Goal: Task Accomplishment & Management: Manage account settings

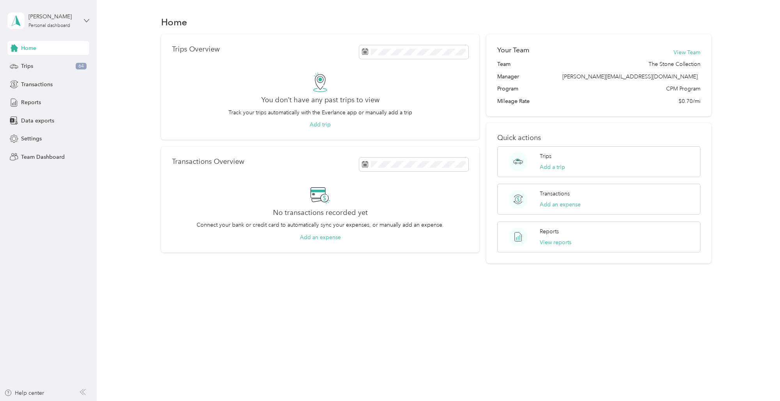
click at [85, 20] on icon at bounding box center [86, 20] width 5 height 3
click at [40, 62] on div "Team dashboard" at bounding box center [35, 64] width 42 height 8
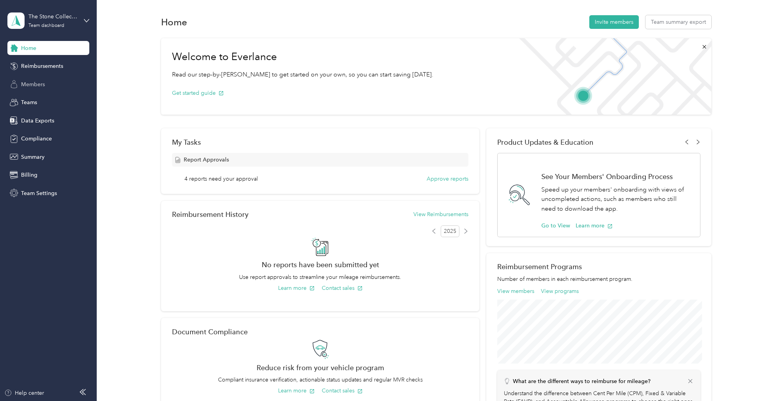
click at [35, 86] on span "Members" at bounding box center [33, 84] width 24 height 8
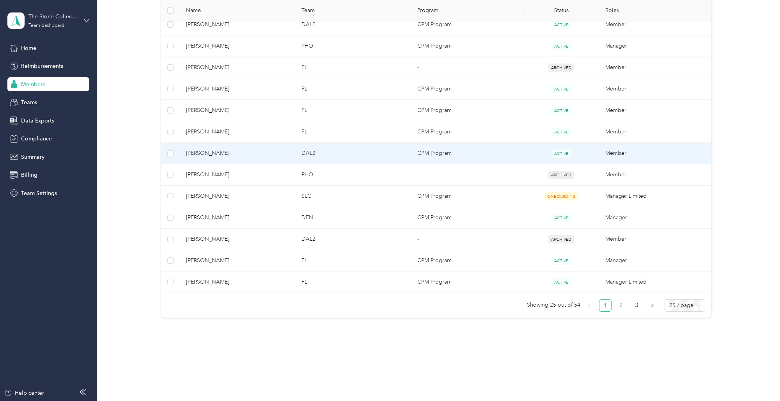
scroll to position [456, 0]
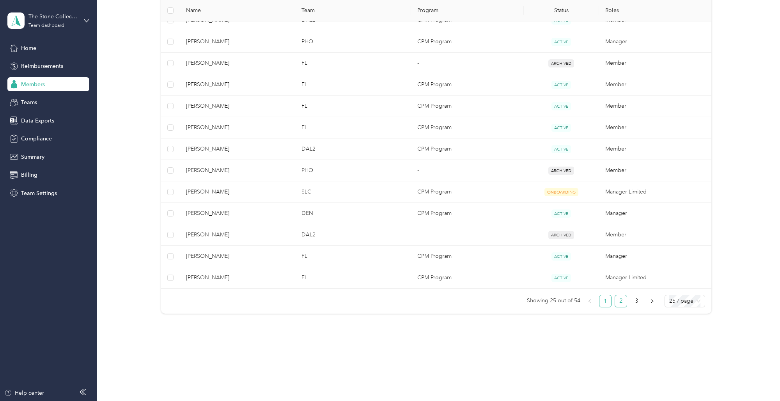
click at [626, 302] on link "2" at bounding box center [621, 301] width 12 height 12
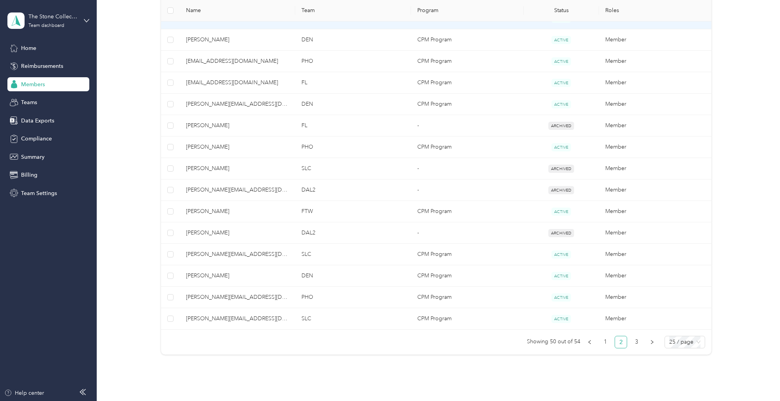
scroll to position [456, 0]
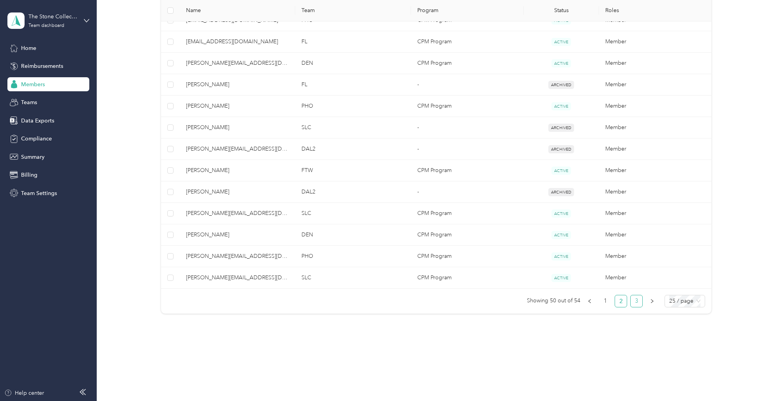
click at [642, 302] on link "3" at bounding box center [637, 301] width 12 height 12
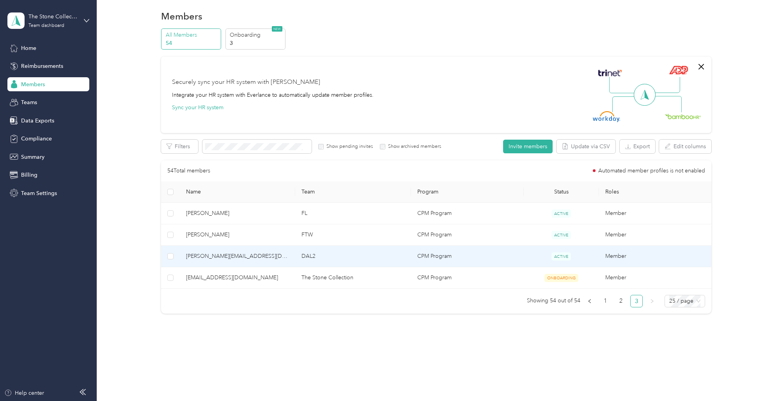
click at [232, 256] on span "[PERSON_NAME][EMAIL_ADDRESS][DOMAIN_NAME]" at bounding box center [237, 256] width 103 height 9
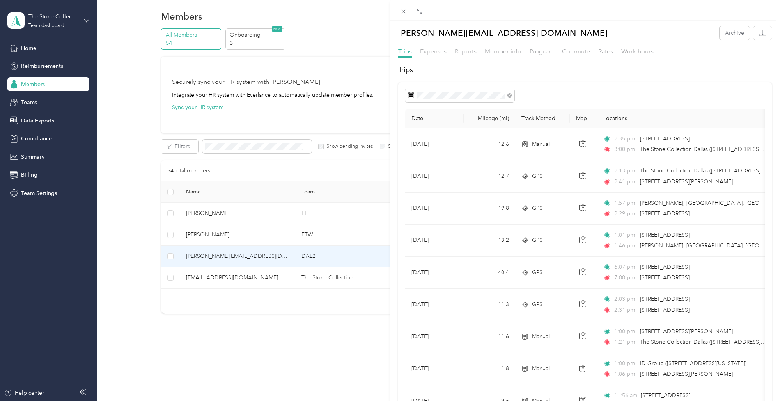
click at [614, 53] on div "Trips Expenses Reports Member info Program Commute Rates Work hours" at bounding box center [585, 52] width 390 height 11
click at [607, 52] on span "Rates" at bounding box center [605, 51] width 15 height 7
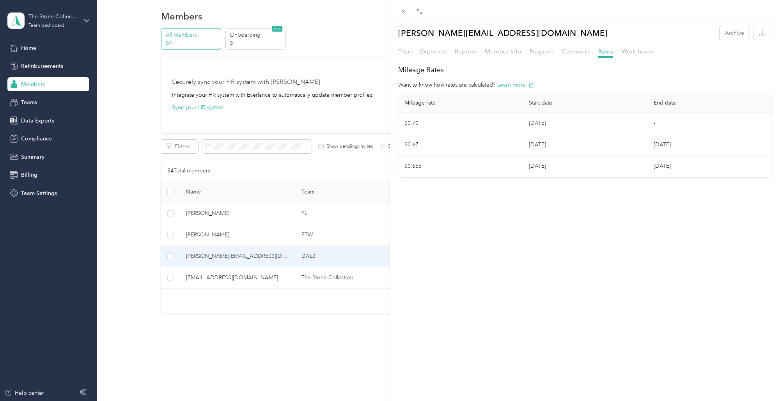
click at [442, 122] on td "$0.70" at bounding box center [460, 123] width 124 height 21
click at [412, 122] on td "$0.70" at bounding box center [460, 123] width 124 height 21
click at [763, 34] on icon "button" at bounding box center [762, 32] width 7 height 7
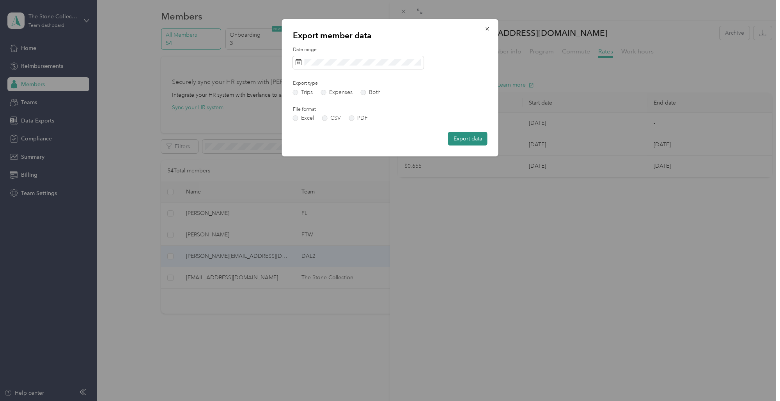
click at [465, 139] on button "Export data" at bounding box center [467, 139] width 39 height 14
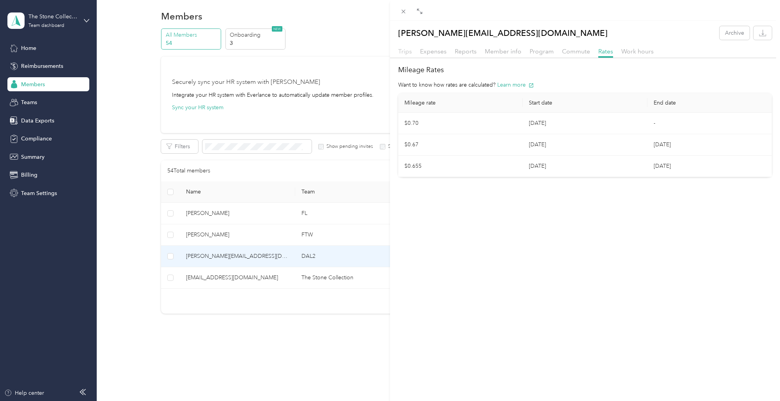
click at [405, 52] on span "Trips" at bounding box center [405, 51] width 14 height 7
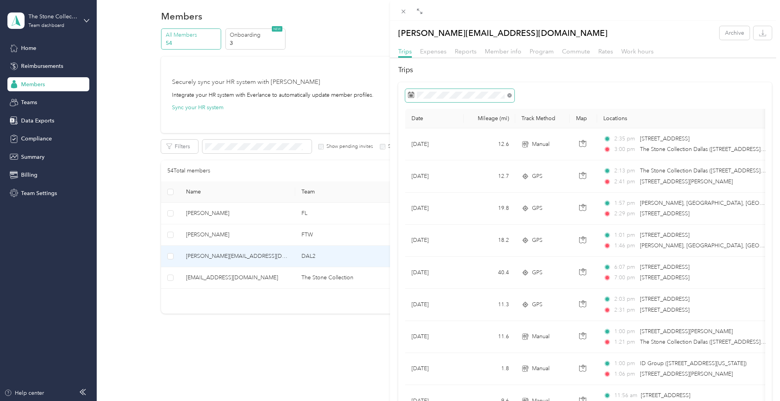
click at [510, 96] on icon at bounding box center [509, 95] width 4 height 4
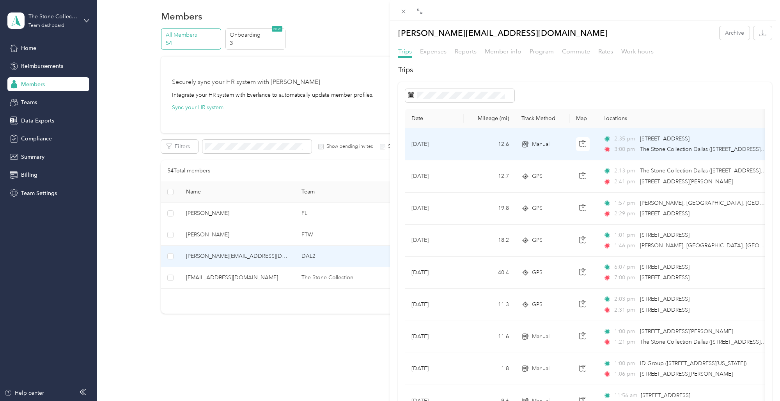
click at [438, 148] on td "[DATE]" at bounding box center [434, 144] width 59 height 32
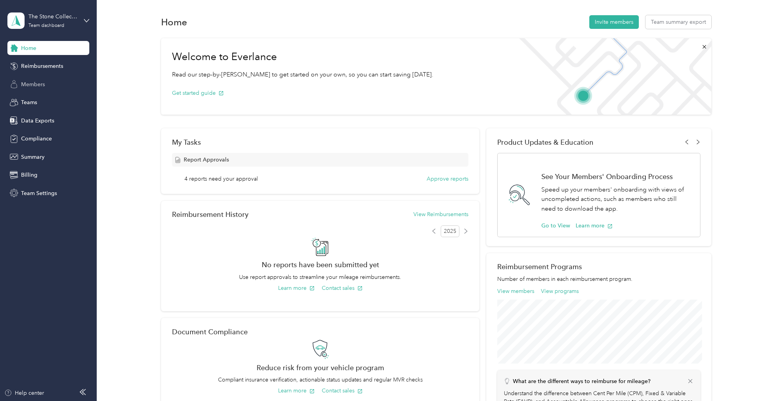
click at [31, 85] on span "Members" at bounding box center [33, 84] width 24 height 8
click at [26, 105] on span "Teams" at bounding box center [29, 102] width 16 height 8
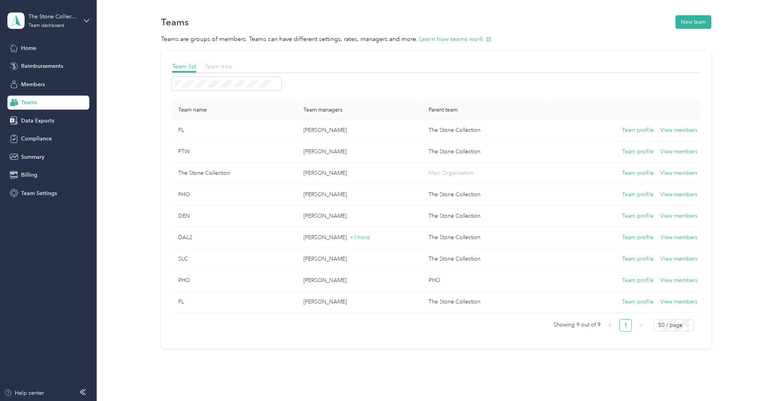
click at [221, 66] on span "Team tree" at bounding box center [218, 65] width 28 height 7
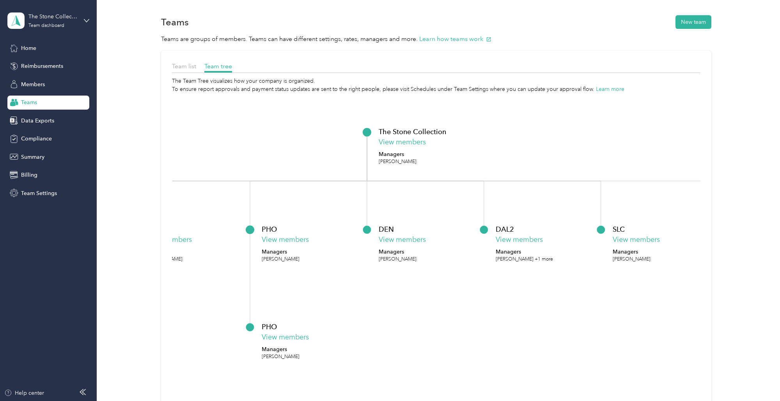
click at [390, 260] on p "[PERSON_NAME]" at bounding box center [398, 259] width 38 height 7
click at [391, 239] on button "View members" at bounding box center [402, 239] width 47 height 11
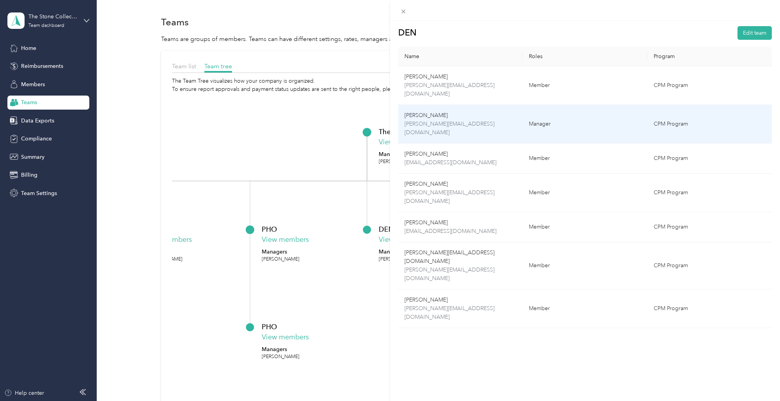
click at [462, 111] on p "[PERSON_NAME]" at bounding box center [461, 115] width 112 height 9
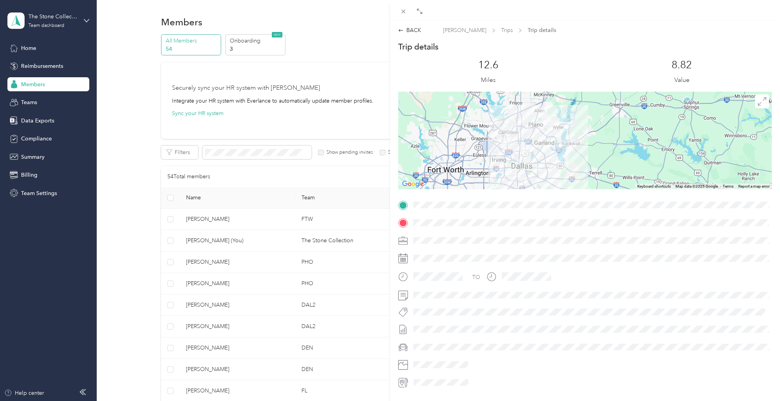
scroll to position [43, 0]
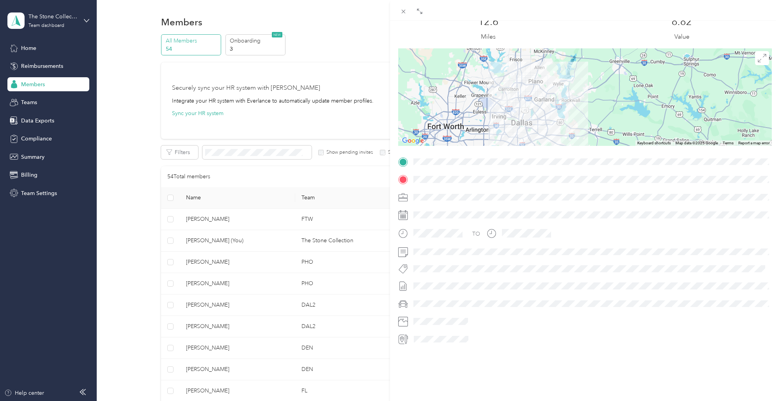
click at [29, 103] on div "BACK [PERSON_NAME] Trips Trip details Trip details This trip cannot be edited b…" at bounding box center [390, 200] width 780 height 401
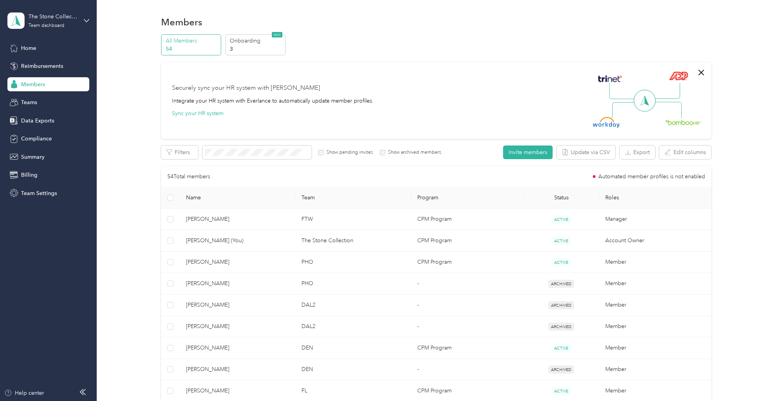
click at [29, 103] on span "Teams" at bounding box center [29, 102] width 16 height 8
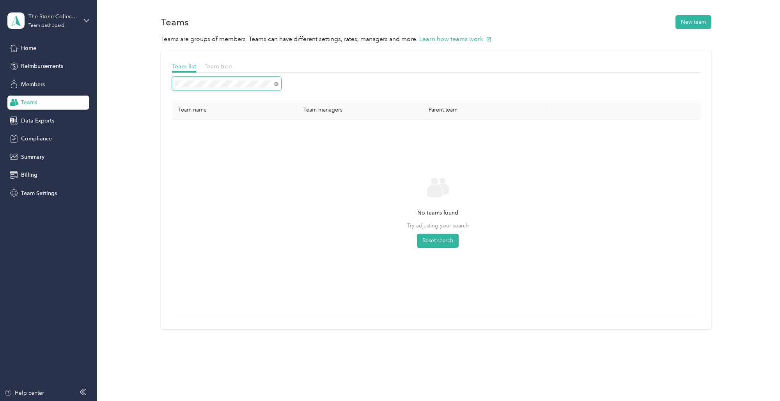
click at [157, 82] on div "Team list Team tree Team name Team managers Parent team No teams found Try adju…" at bounding box center [436, 192] width 660 height 283
click at [35, 82] on span "Members" at bounding box center [33, 84] width 24 height 8
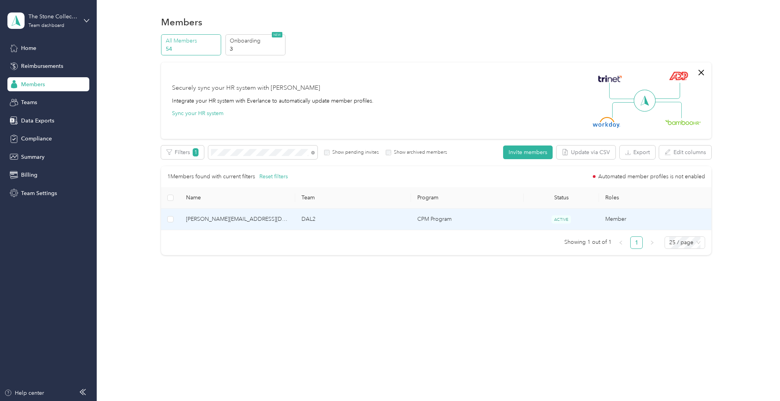
click at [232, 220] on span "[PERSON_NAME][EMAIL_ADDRESS][DOMAIN_NAME]" at bounding box center [237, 219] width 103 height 9
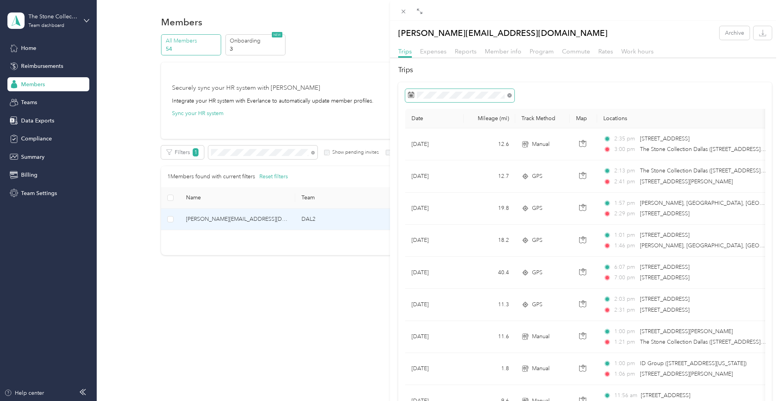
click at [511, 95] on icon at bounding box center [509, 95] width 4 height 4
click at [413, 96] on icon at bounding box center [411, 95] width 6 height 6
click at [418, 140] on icon at bounding box center [419, 140] width 8 height 8
click at [464, 167] on div "1" at bounding box center [466, 167] width 10 height 10
click at [414, 229] on div "31" at bounding box center [416, 229] width 10 height 10
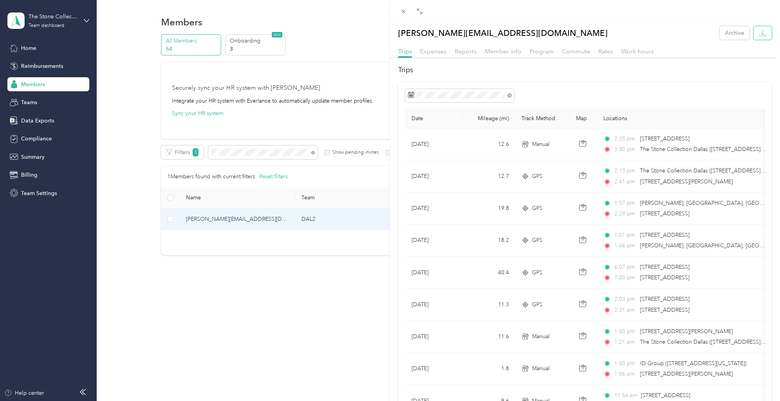
click at [763, 32] on icon "button" at bounding box center [762, 32] width 7 height 7
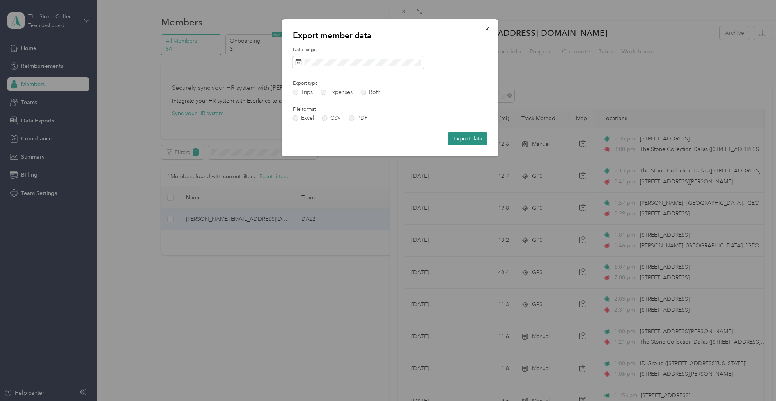
click at [466, 138] on button "Export data" at bounding box center [467, 139] width 39 height 14
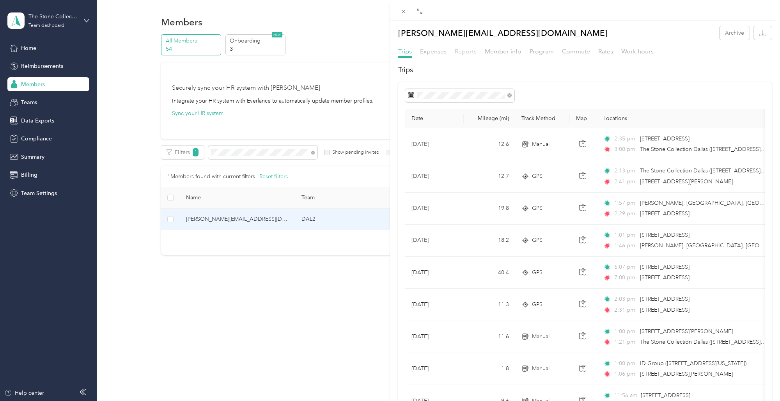
click at [464, 51] on span "Reports" at bounding box center [466, 51] width 22 height 7
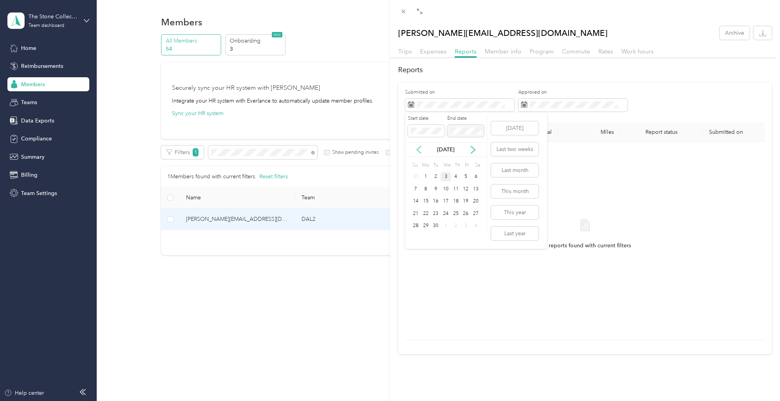
click at [420, 151] on icon at bounding box center [419, 150] width 8 height 8
click at [463, 176] on div "1" at bounding box center [466, 177] width 10 height 10
click at [413, 239] on div "31" at bounding box center [416, 238] width 10 height 10
click at [459, 174] on div "No reports found with current filters" at bounding box center [586, 241] width 348 height 186
click at [604, 50] on span "Rates" at bounding box center [605, 51] width 15 height 7
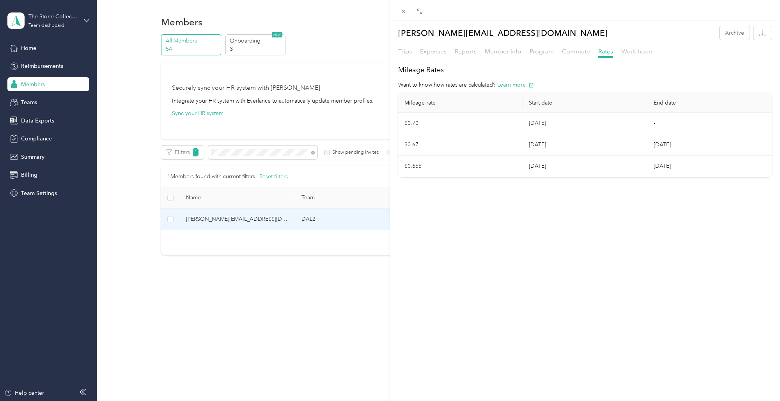
click at [636, 50] on span "Work hours" at bounding box center [637, 51] width 32 height 7
click at [498, 51] on span "Member info" at bounding box center [503, 51] width 37 height 7
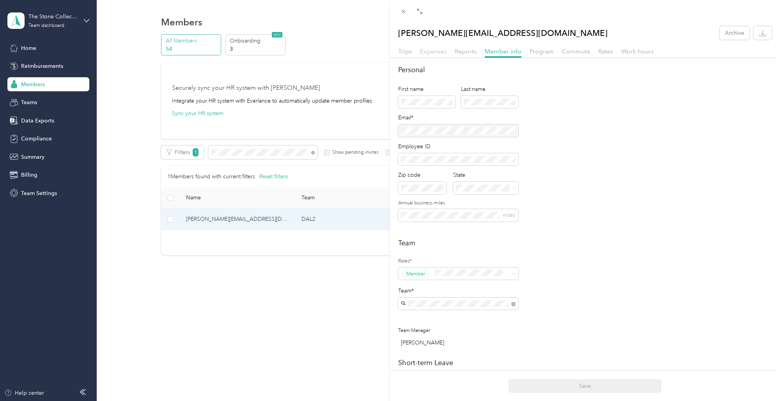
click at [432, 53] on span "Expenses" at bounding box center [433, 51] width 27 height 7
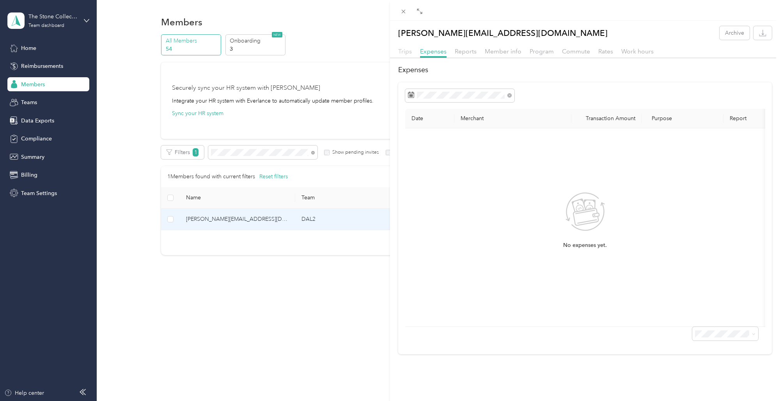
click at [404, 51] on span "Trips" at bounding box center [405, 51] width 14 height 7
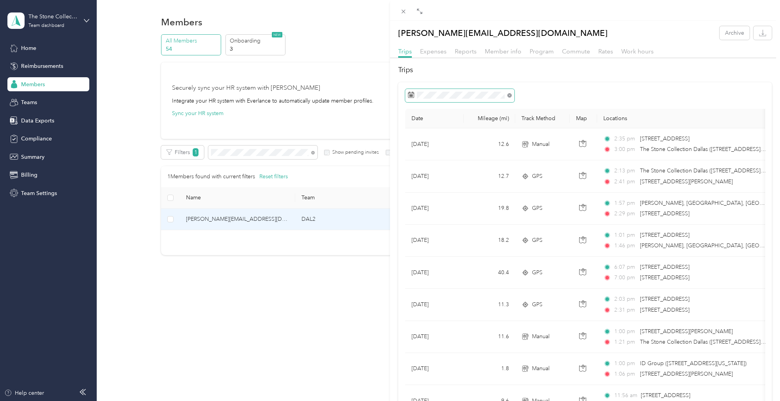
click at [509, 94] on icon at bounding box center [509, 95] width 4 height 4
click at [762, 35] on icon "button" at bounding box center [762, 32] width 7 height 7
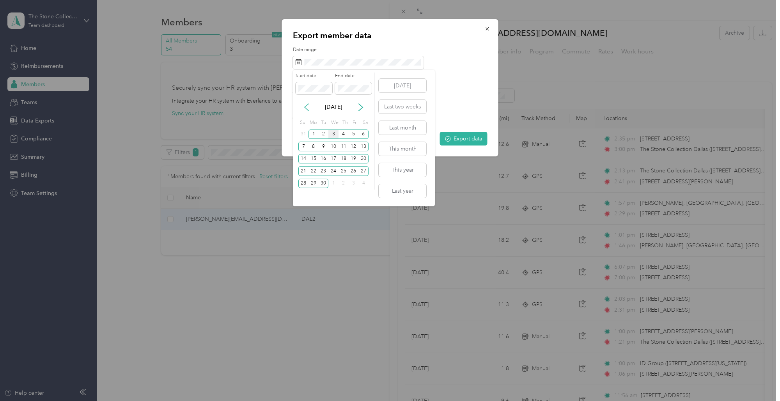
click at [307, 106] on icon at bounding box center [307, 107] width 8 height 8
click at [355, 135] on div "1" at bounding box center [354, 135] width 10 height 10
click at [303, 193] on div "31" at bounding box center [303, 196] width 10 height 10
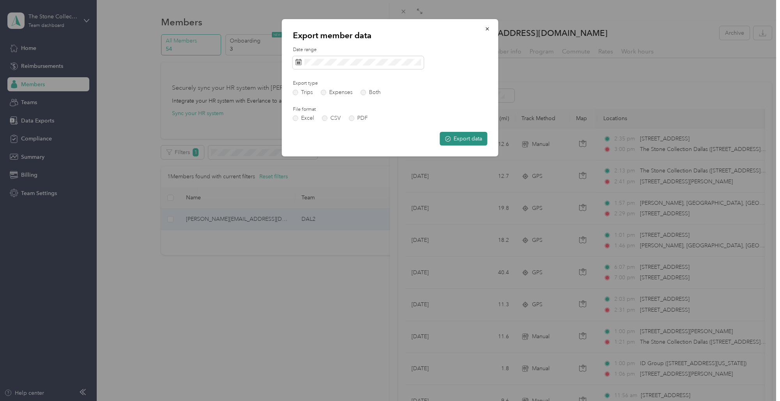
click at [474, 141] on button "Export data" at bounding box center [464, 139] width 48 height 14
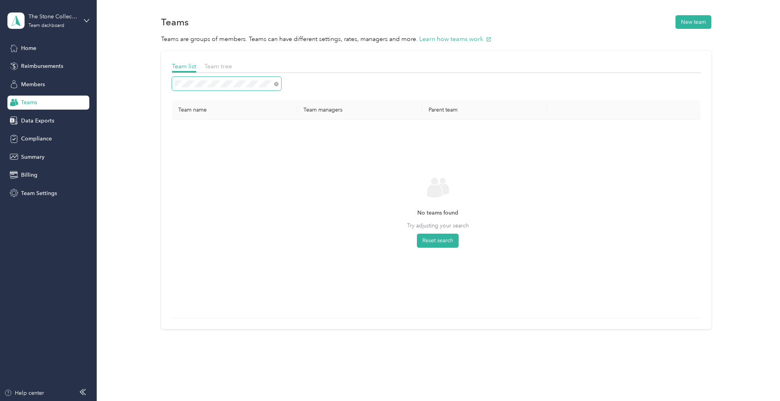
click at [160, 81] on div "Team list Team tree Team name Team managers Parent team No teams found Try adju…" at bounding box center [436, 192] width 660 height 283
click at [39, 82] on span "Members" at bounding box center [33, 84] width 24 height 8
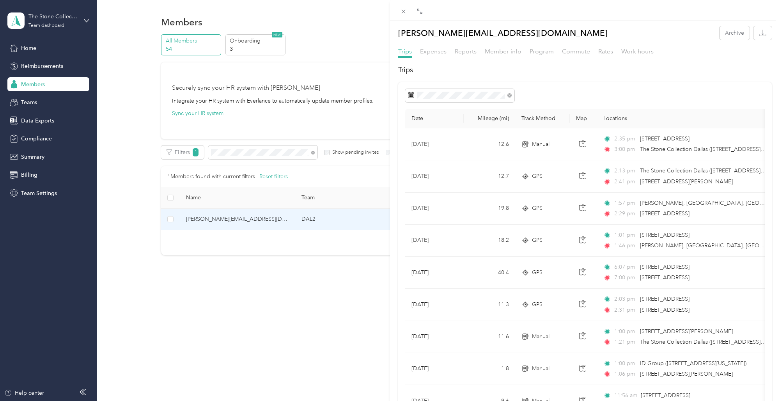
drag, startPoint x: 225, startPoint y: 151, endPoint x: 201, endPoint y: 152, distance: 24.6
click at [200, 151] on div "[PERSON_NAME][EMAIL_ADDRESS][DOMAIN_NAME] Archive Trips Expenses Reports Member…" at bounding box center [390, 200] width 780 height 401
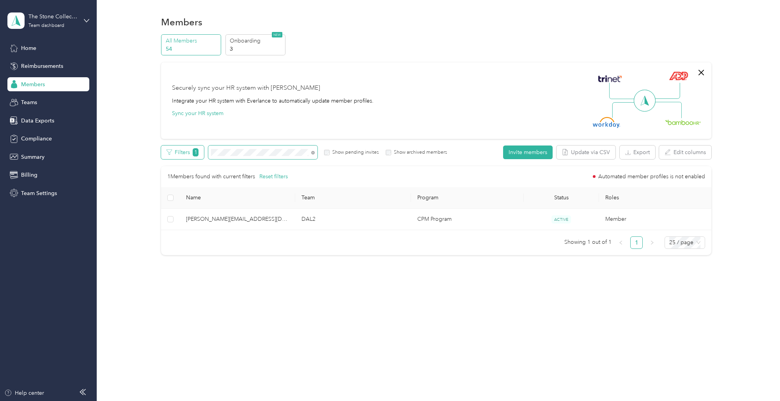
click at [191, 149] on div "Filters 1 Show pending invites Show archived members" at bounding box center [304, 152] width 286 height 14
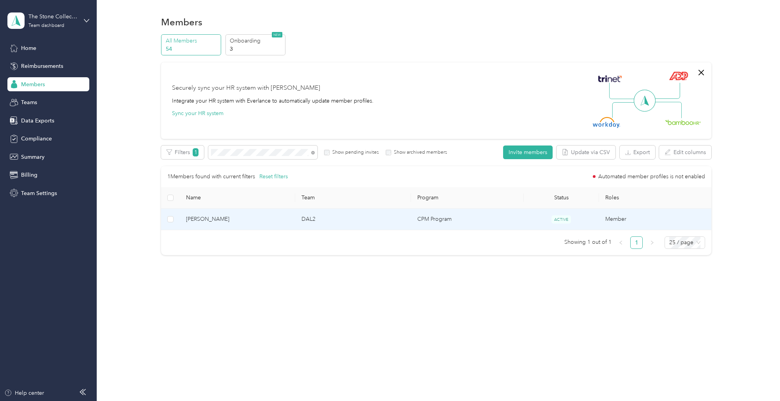
click at [211, 221] on span "[PERSON_NAME]" at bounding box center [237, 219] width 103 height 9
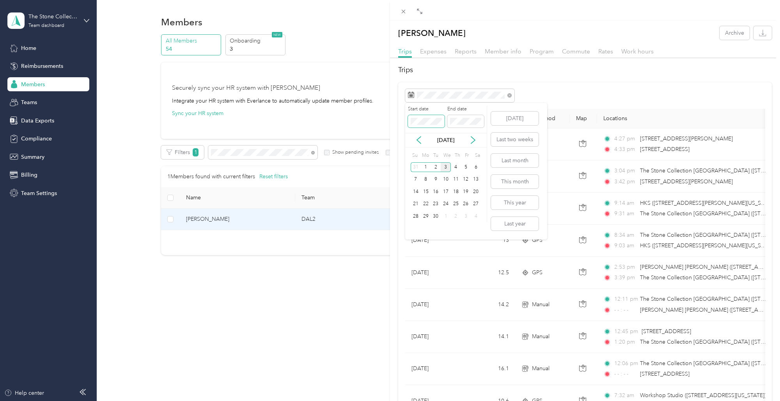
click at [374, 401] on div "Drag to resize Click to close [PERSON_NAME] Archive Trips Expenses Reports Memb…" at bounding box center [388, 401] width 776 height 0
click at [469, 53] on span "Reports" at bounding box center [466, 51] width 22 height 7
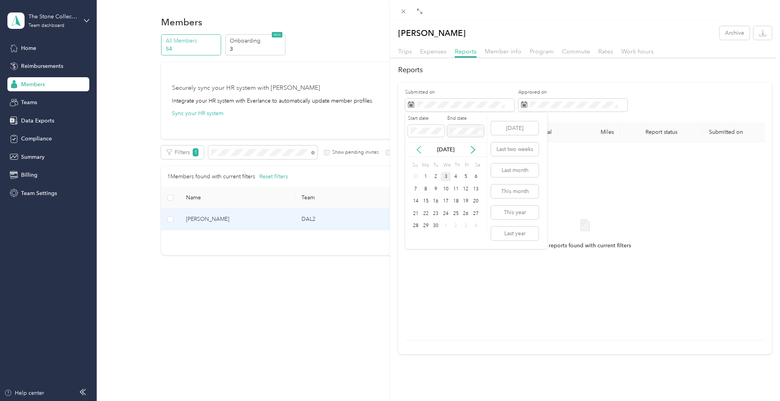
click at [419, 150] on icon at bounding box center [419, 150] width 8 height 8
click at [464, 176] on div "1" at bounding box center [466, 177] width 10 height 10
click at [417, 240] on div "31" at bounding box center [416, 238] width 10 height 10
click at [438, 200] on div "No reports found with current filters" at bounding box center [586, 241] width 348 height 186
click at [26, 48] on div "[PERSON_NAME] Archive Trips Expenses Reports Member info Program Commute Rates …" at bounding box center [390, 200] width 780 height 401
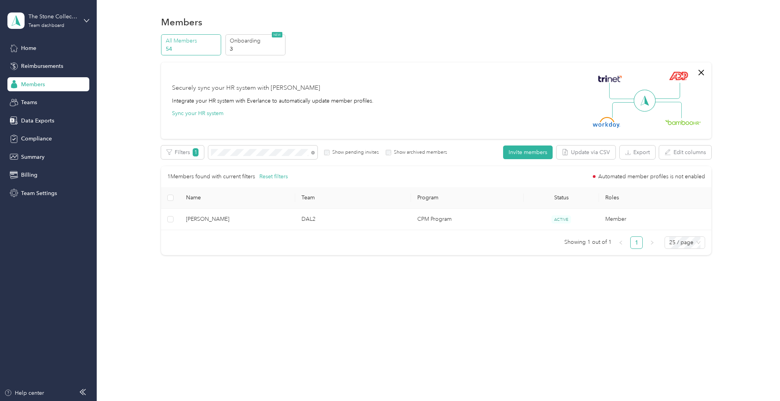
click at [27, 46] on span "Home" at bounding box center [28, 48] width 15 height 8
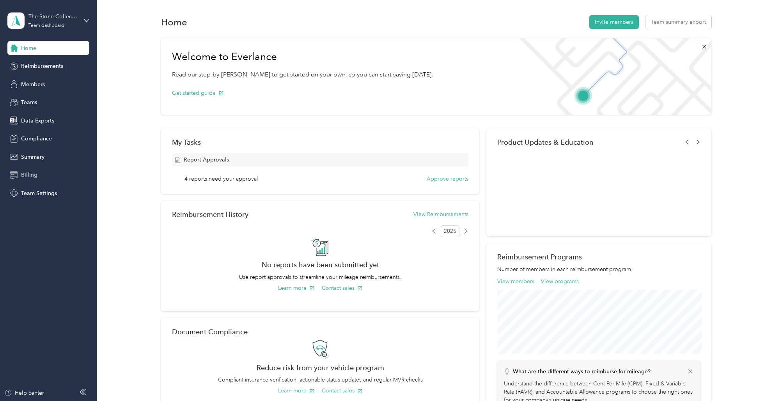
click at [27, 174] on span "Billing" at bounding box center [29, 175] width 16 height 8
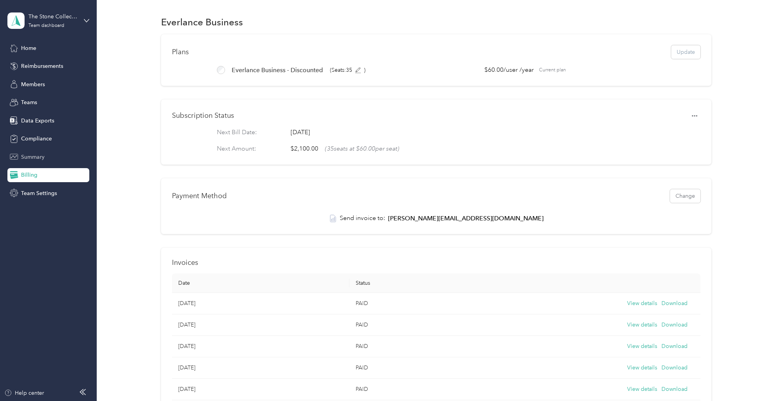
click at [33, 158] on span "Summary" at bounding box center [32, 157] width 23 height 8
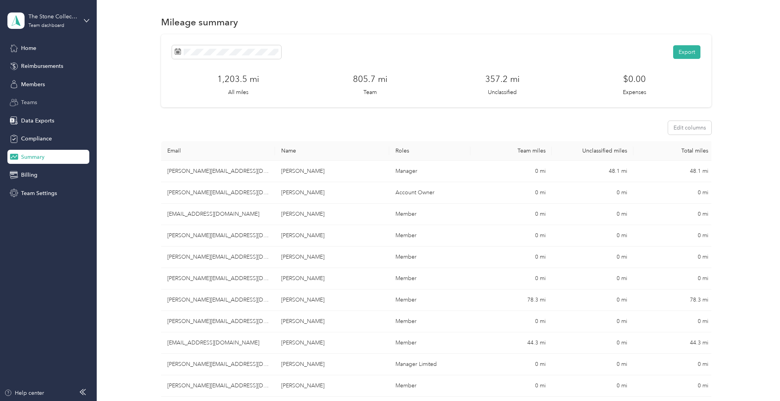
click at [29, 102] on span "Teams" at bounding box center [29, 102] width 16 height 8
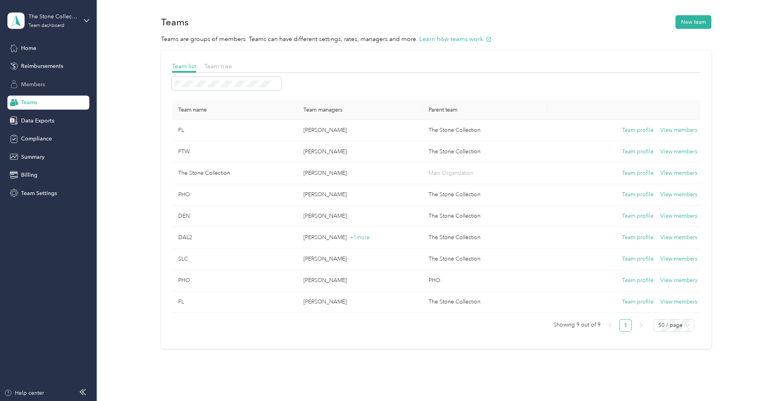
click at [30, 85] on span "Members" at bounding box center [33, 84] width 24 height 8
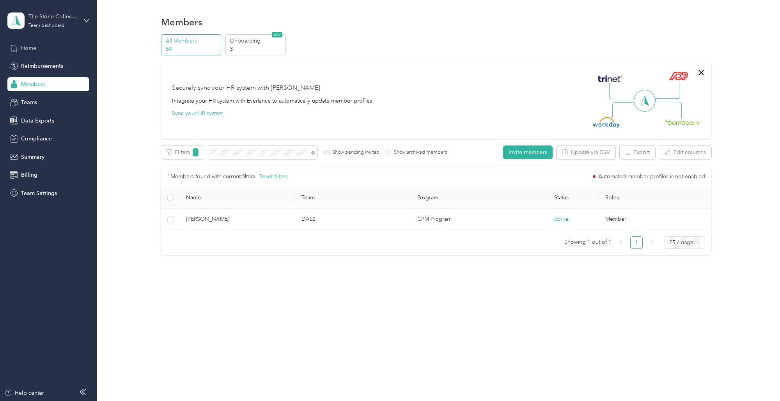
click at [30, 48] on span "Home" at bounding box center [28, 48] width 15 height 8
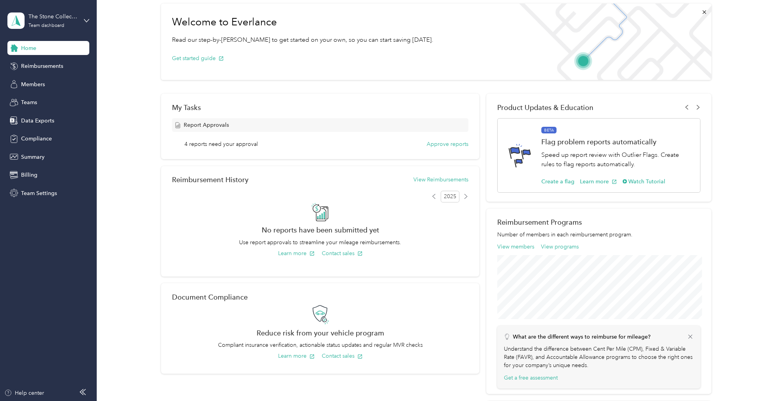
scroll to position [36, 0]
click at [446, 144] on button "Approve reports" at bounding box center [448, 143] width 42 height 8
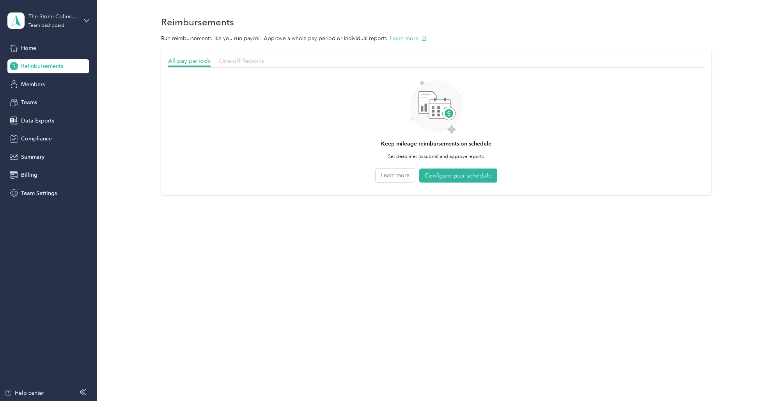
click at [239, 58] on span "One-off Reports" at bounding box center [241, 60] width 45 height 7
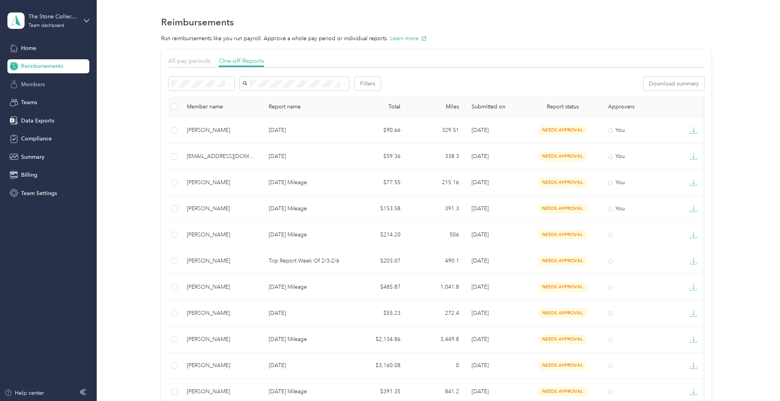
click at [28, 85] on span "Members" at bounding box center [33, 84] width 24 height 8
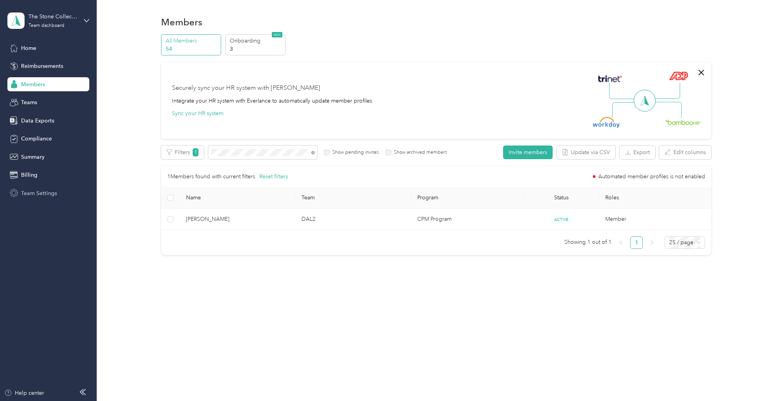
click at [42, 196] on span "Team Settings" at bounding box center [39, 193] width 36 height 8
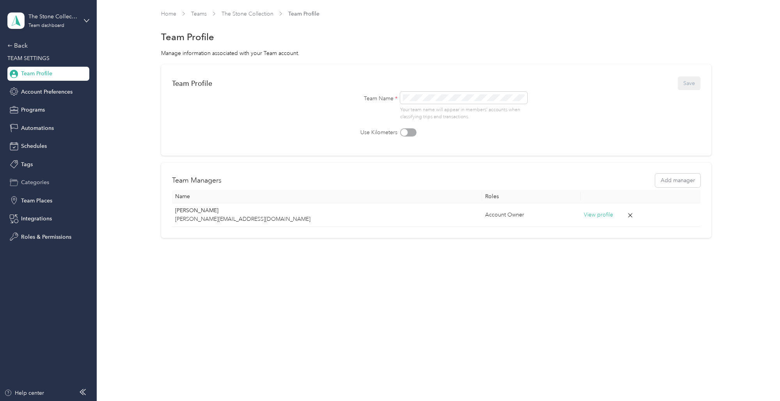
click at [39, 183] on span "Categories" at bounding box center [35, 182] width 28 height 8
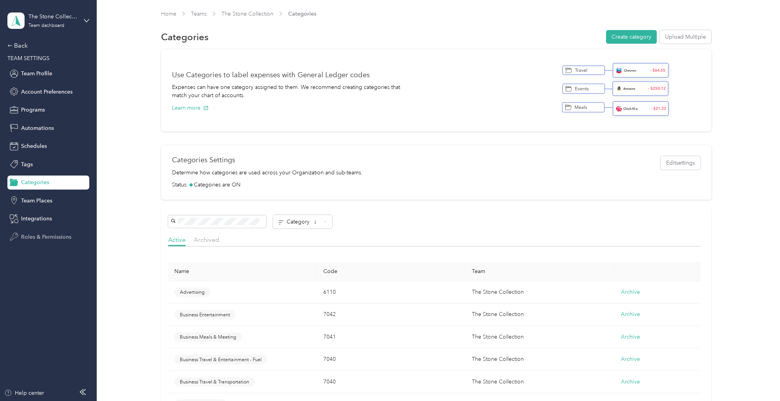
click at [41, 237] on span "Roles & Permissions" at bounding box center [46, 237] width 50 height 8
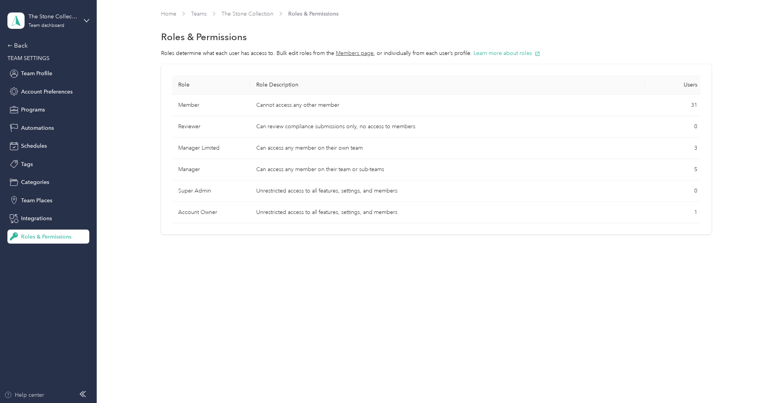
click at [34, 397] on div "Help center" at bounding box center [24, 395] width 40 height 8
